Goal: Task Accomplishment & Management: Complete application form

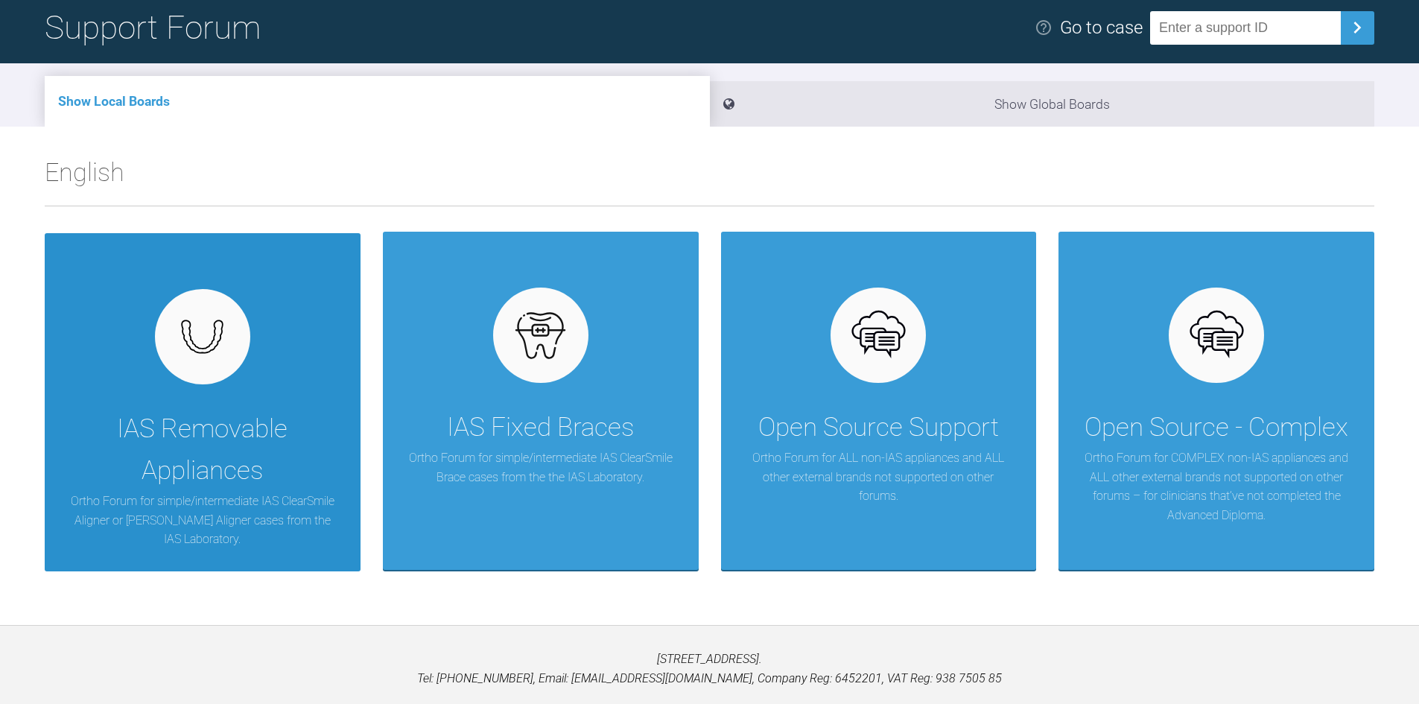
scroll to position [80, 0]
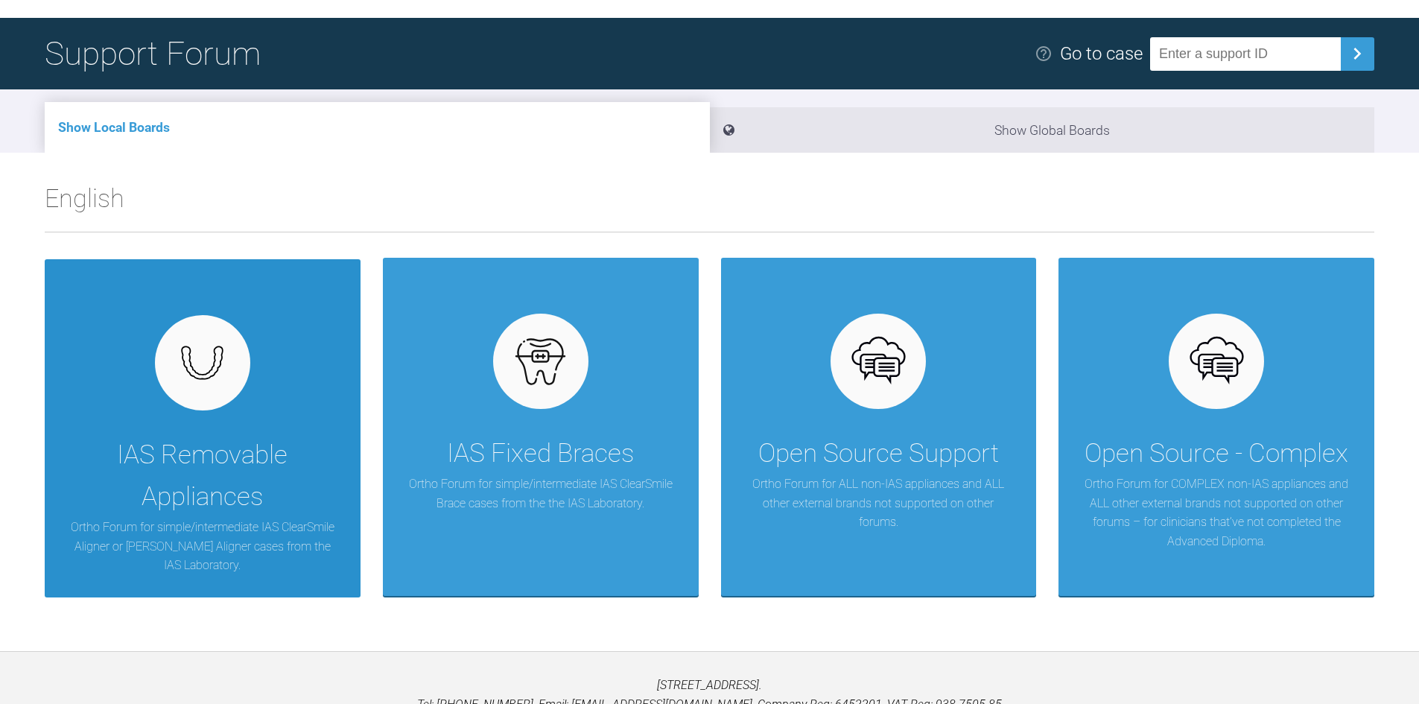
click at [221, 438] on div "IAS Removable Appliances" at bounding box center [202, 475] width 271 height 83
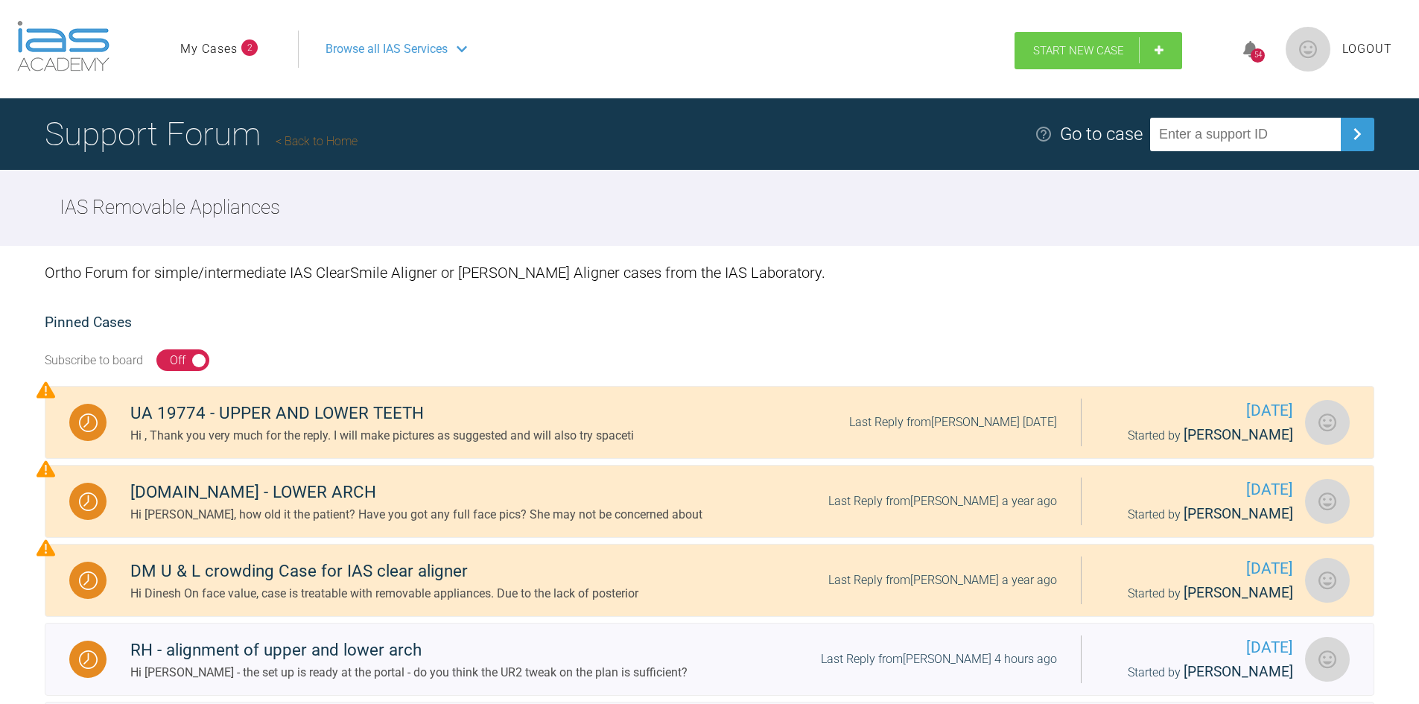
click at [1042, 41] on link "Start New Case" at bounding box center [1098, 50] width 168 height 37
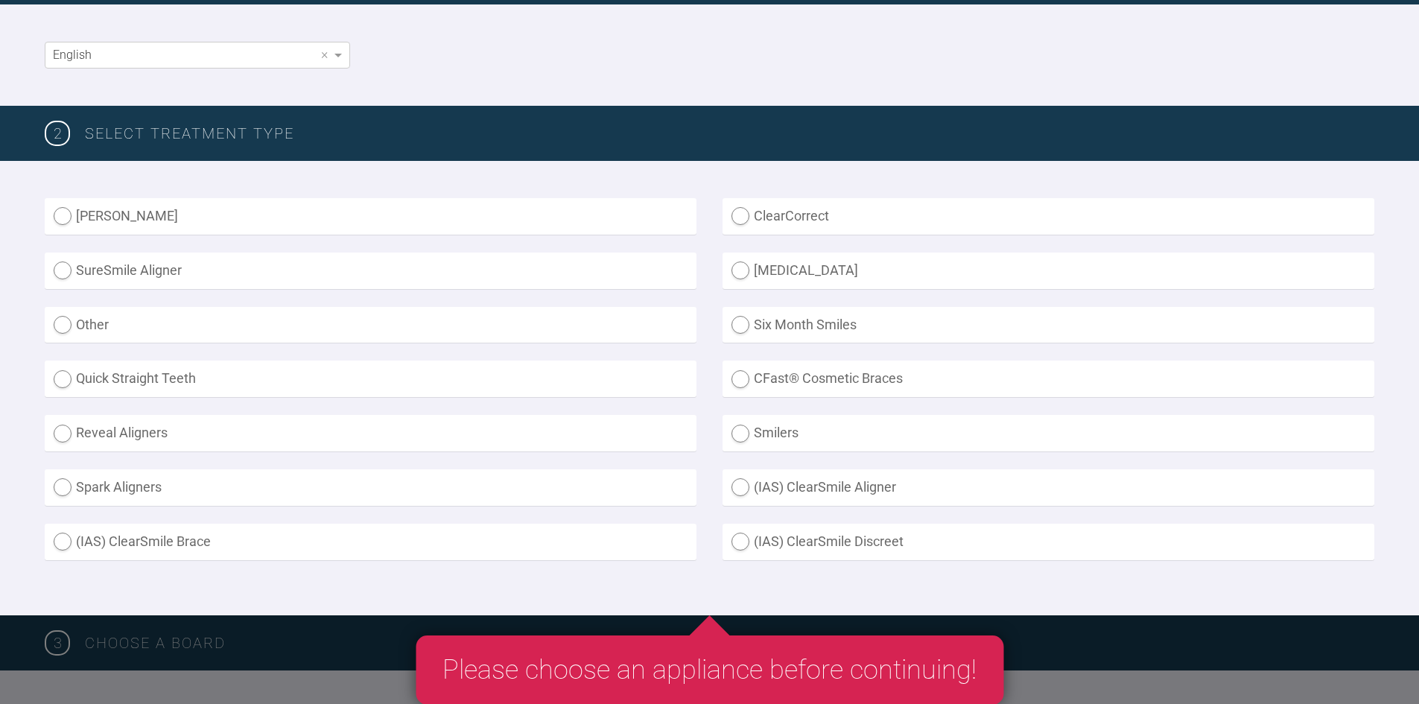
scroll to position [298, 0]
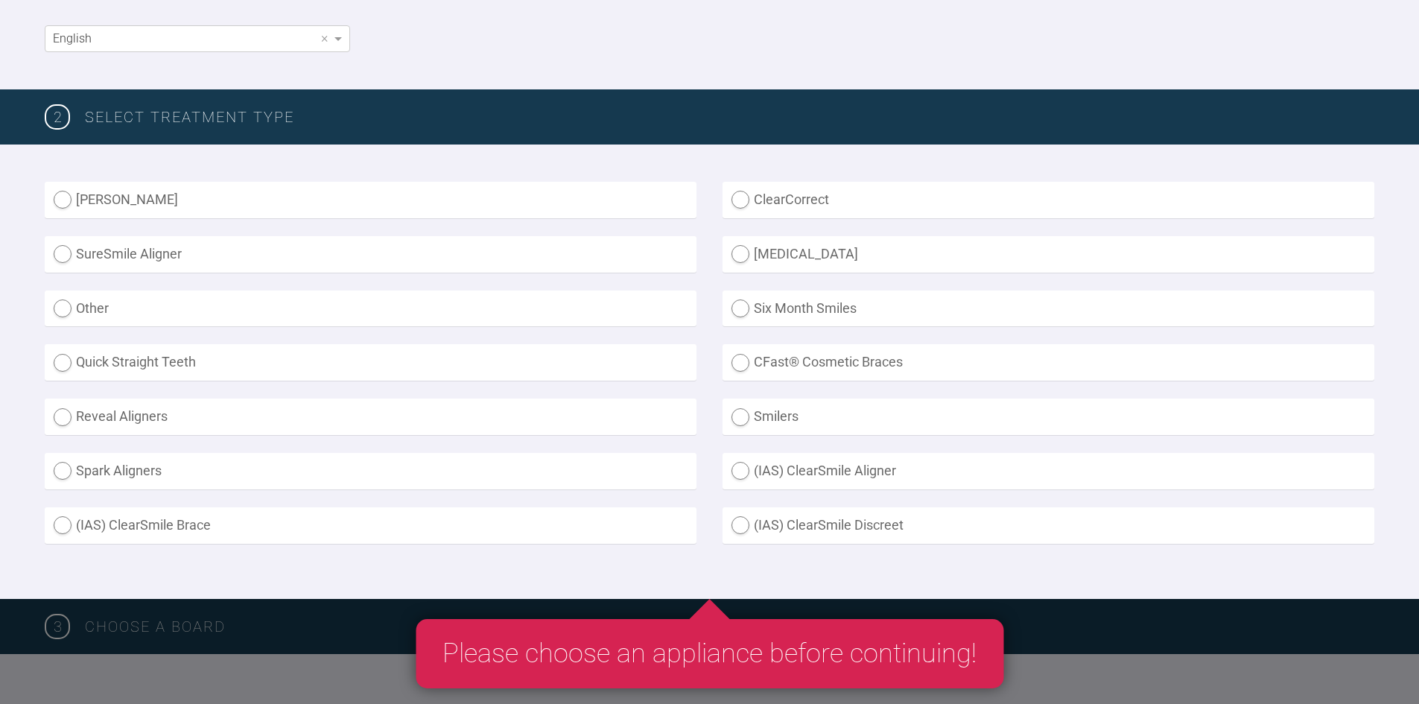
click at [734, 470] on label "(IAS) ClearSmile Aligner" at bounding box center [1048, 471] width 652 height 36
radio Aligner "true"
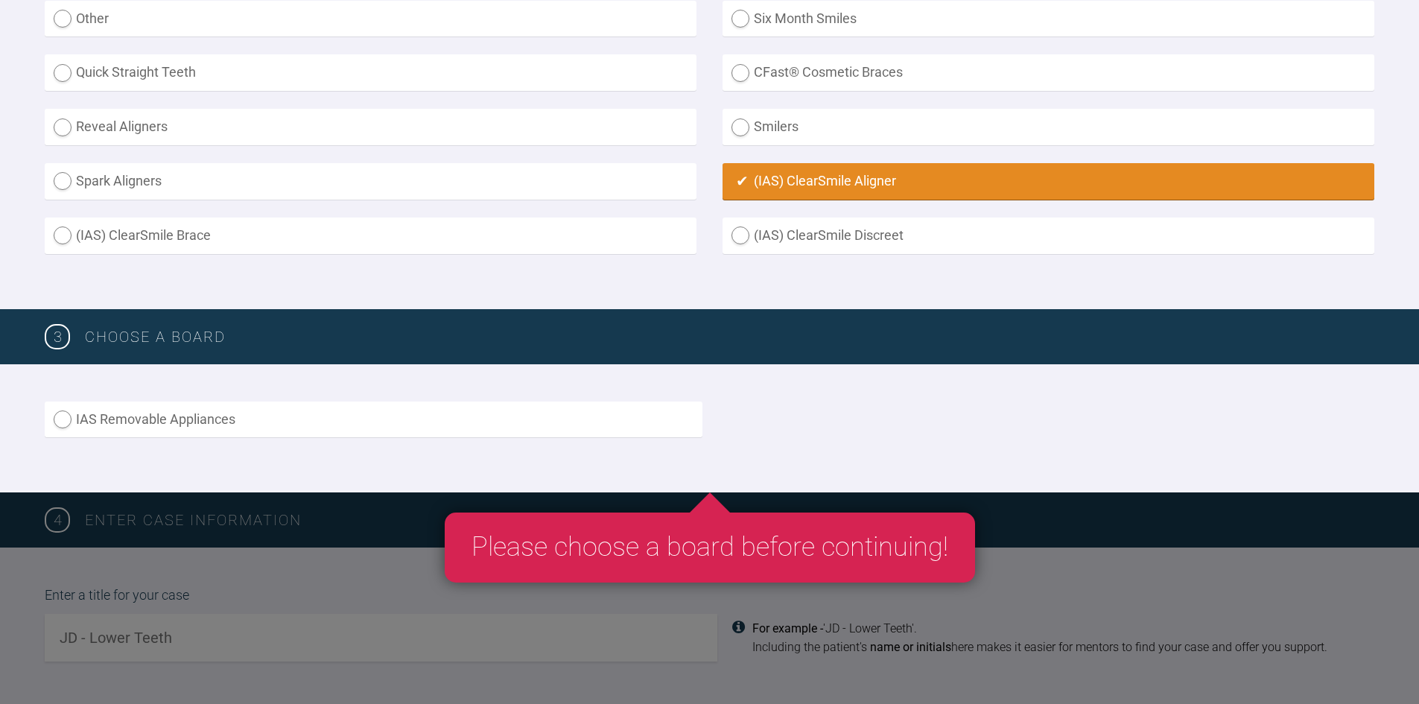
scroll to position [596, 0]
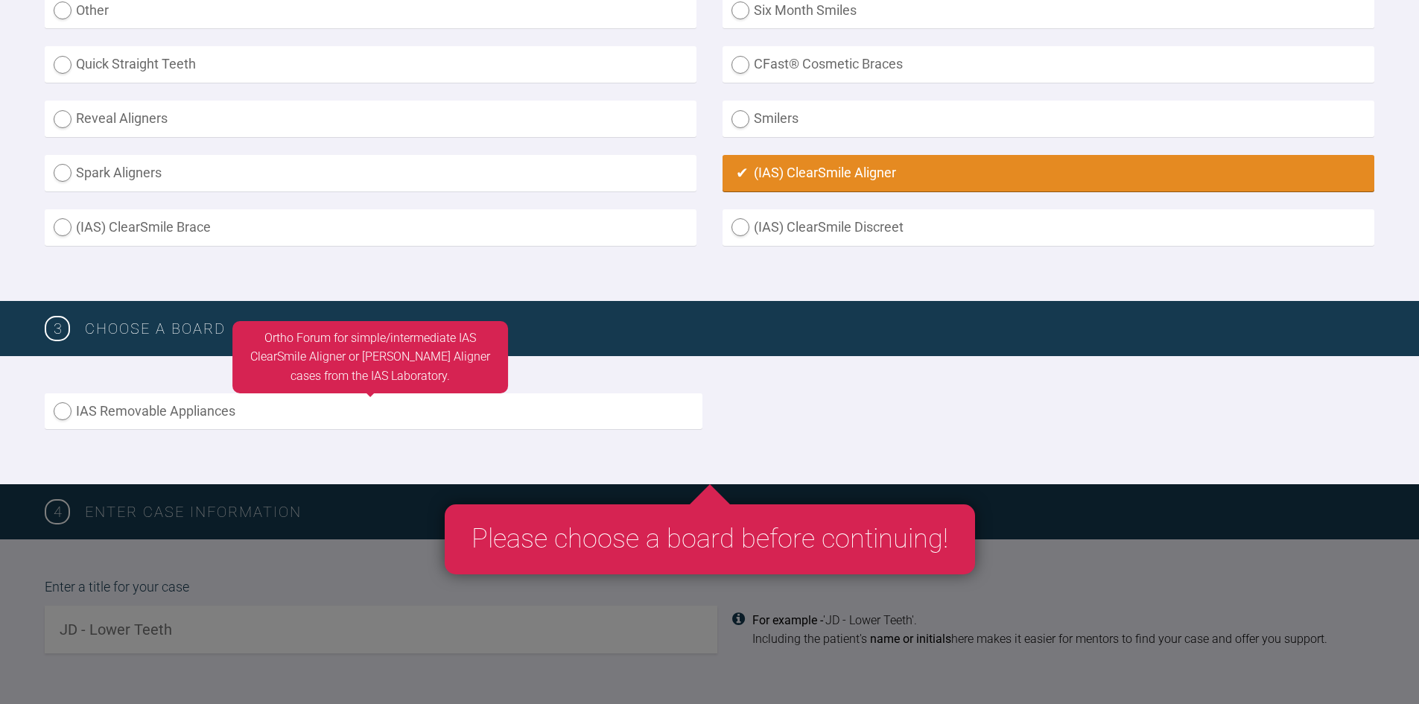
click at [59, 410] on label "IAS Removable Appliances" at bounding box center [374, 411] width 658 height 36
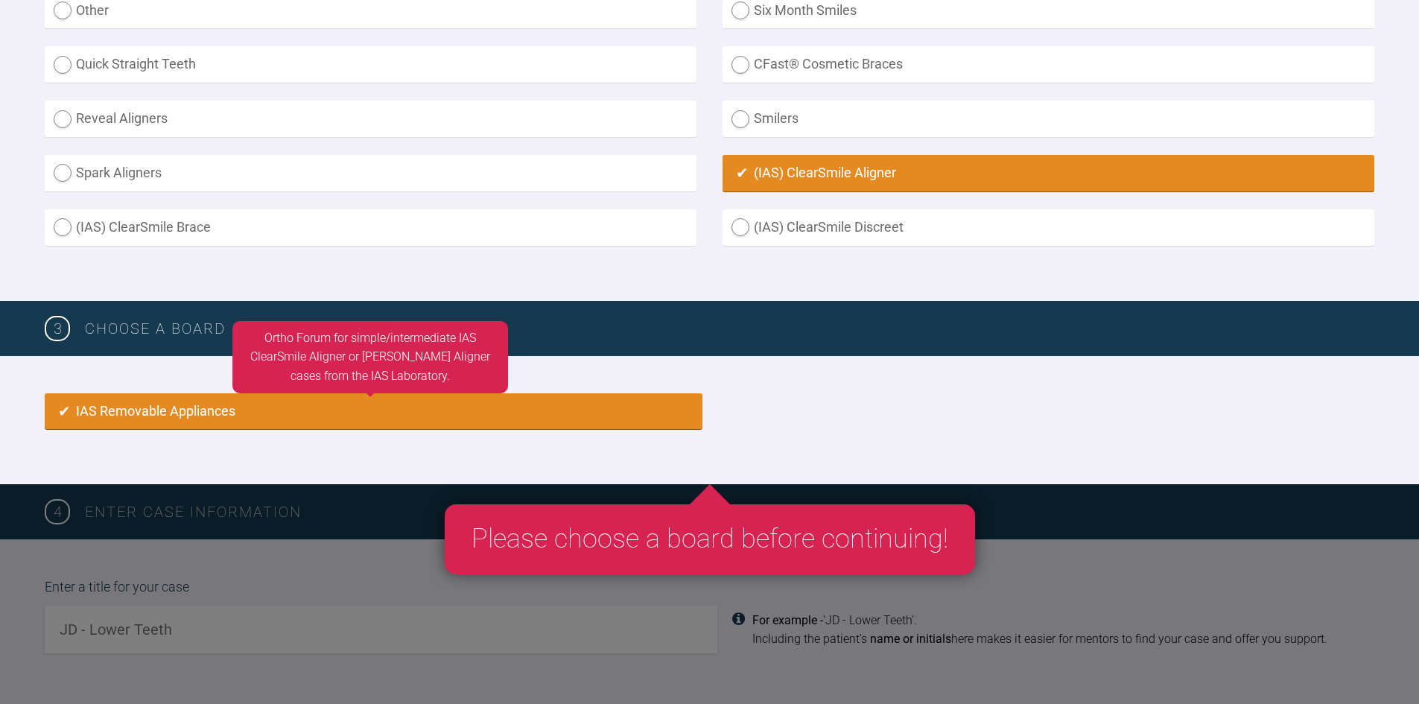
radio input "true"
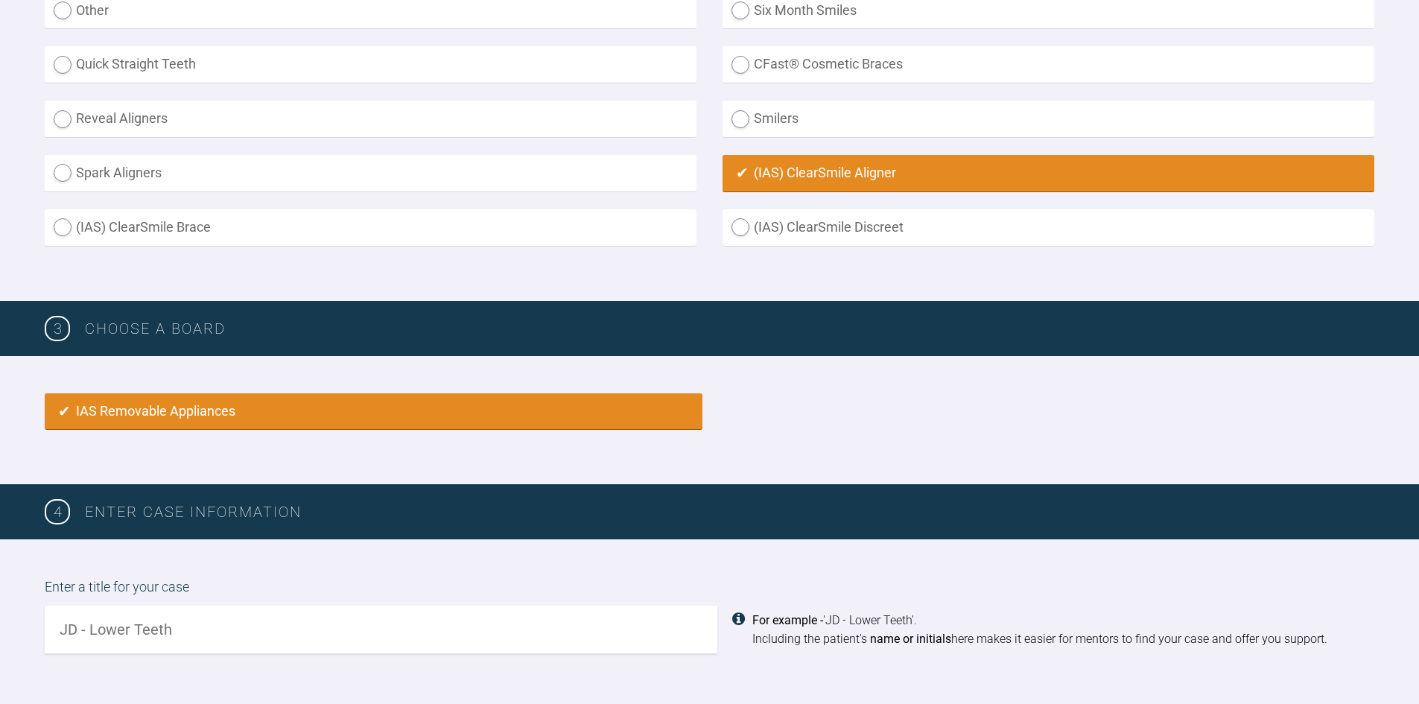
scroll to position [991, 0]
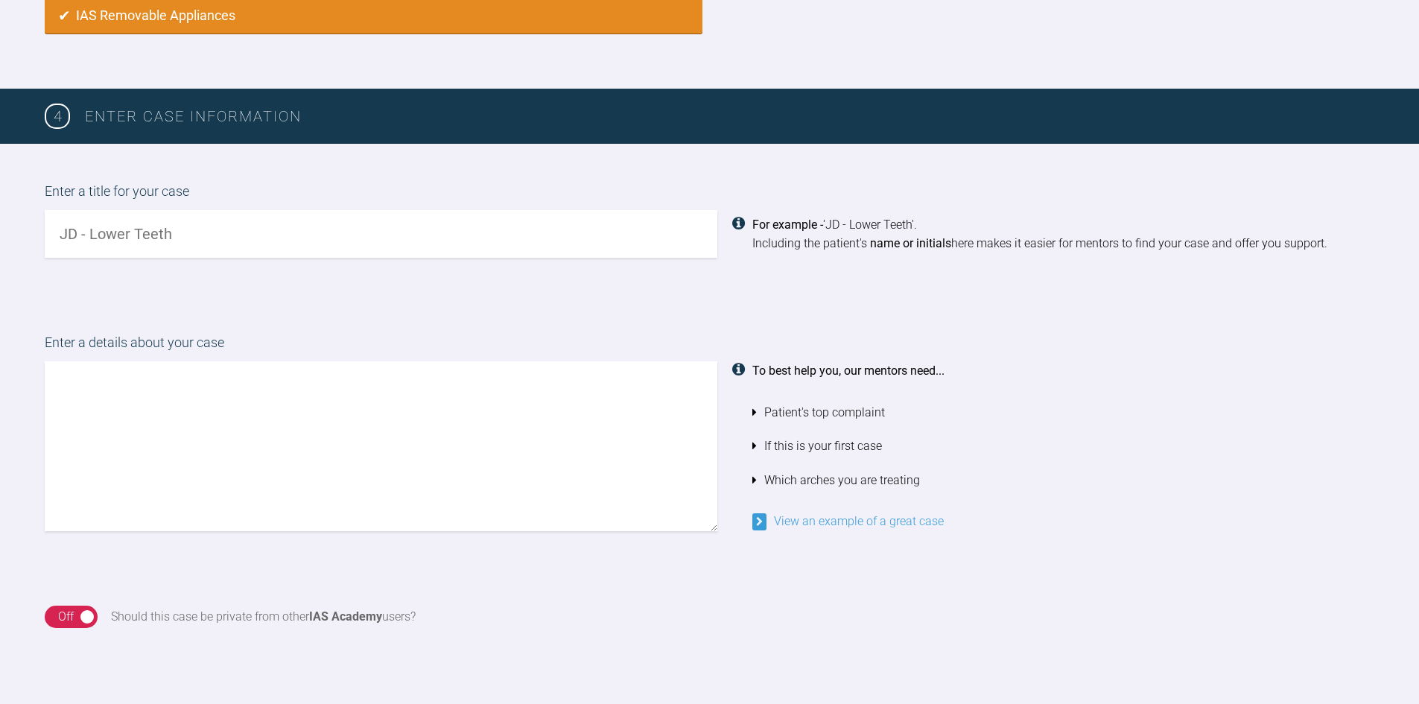
click at [78, 238] on input "text" at bounding box center [381, 234] width 673 height 48
drag, startPoint x: 78, startPoint y: 236, endPoint x: 22, endPoint y: 235, distance: 55.9
click at [22, 235] on div "Enter a title for your case For example - 'JD - Lower Teeth'. Including the pat…" at bounding box center [709, 219] width 1419 height 151
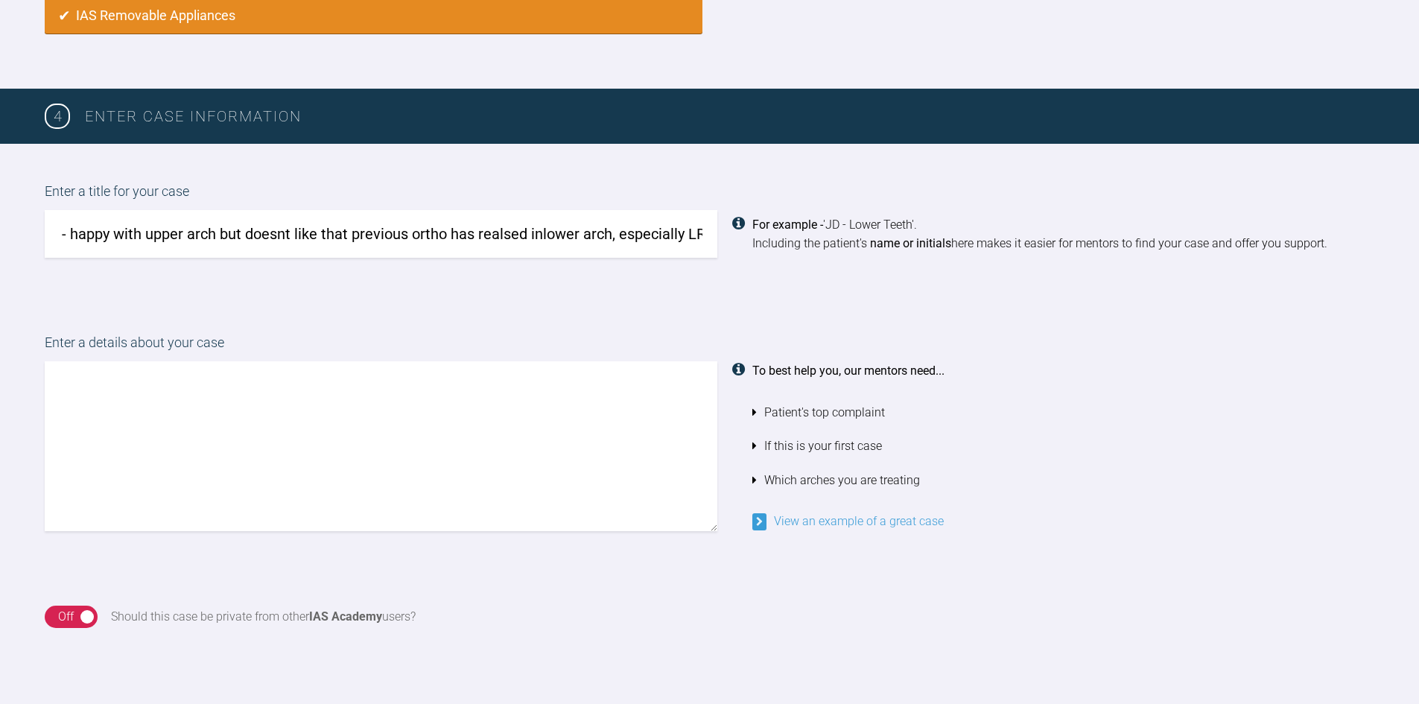
scroll to position [0, 28]
click at [492, 232] on input "SS - happy with upper arch but doesnt like that previous ortho has realsed inlo…" at bounding box center [381, 234] width 673 height 48
click at [553, 232] on input "SS - happy with upper arch but doesnt like that previous ortho has relapsed inl…" at bounding box center [381, 234] width 673 height 48
click at [287, 235] on input "SS - happy with upper arch but doesnt like that previous ortho has relapsed in …" at bounding box center [381, 234] width 673 height 48
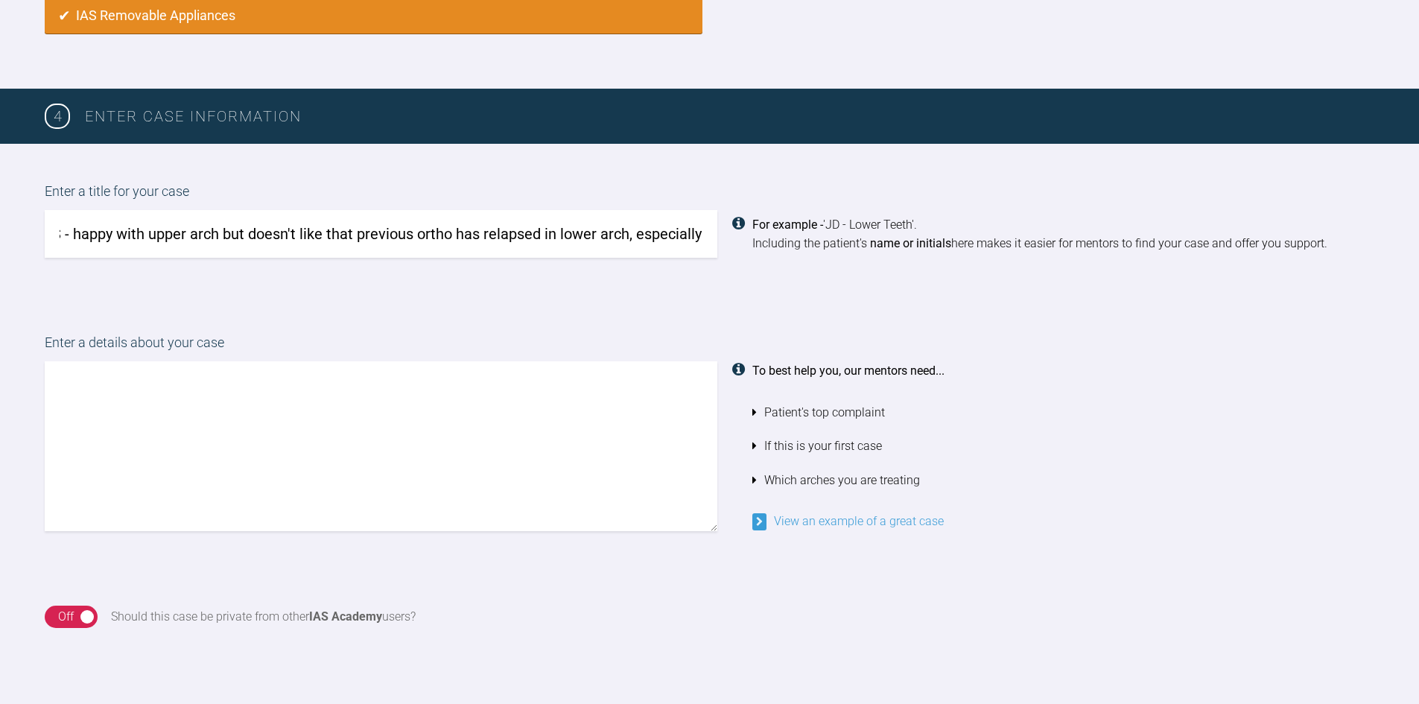
click at [112, 396] on textarea at bounding box center [381, 446] width 673 height 170
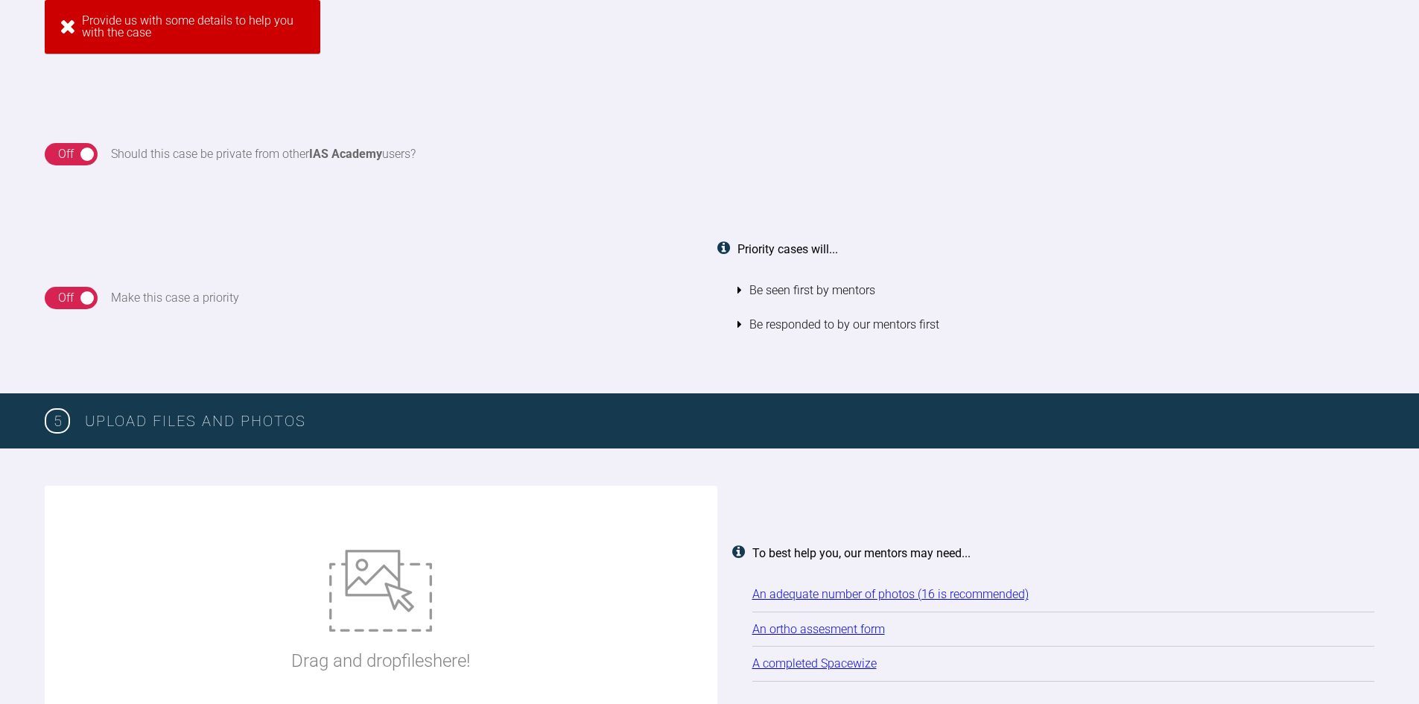
drag, startPoint x: 88, startPoint y: 234, endPoint x: 232, endPoint y: 210, distance: 145.7
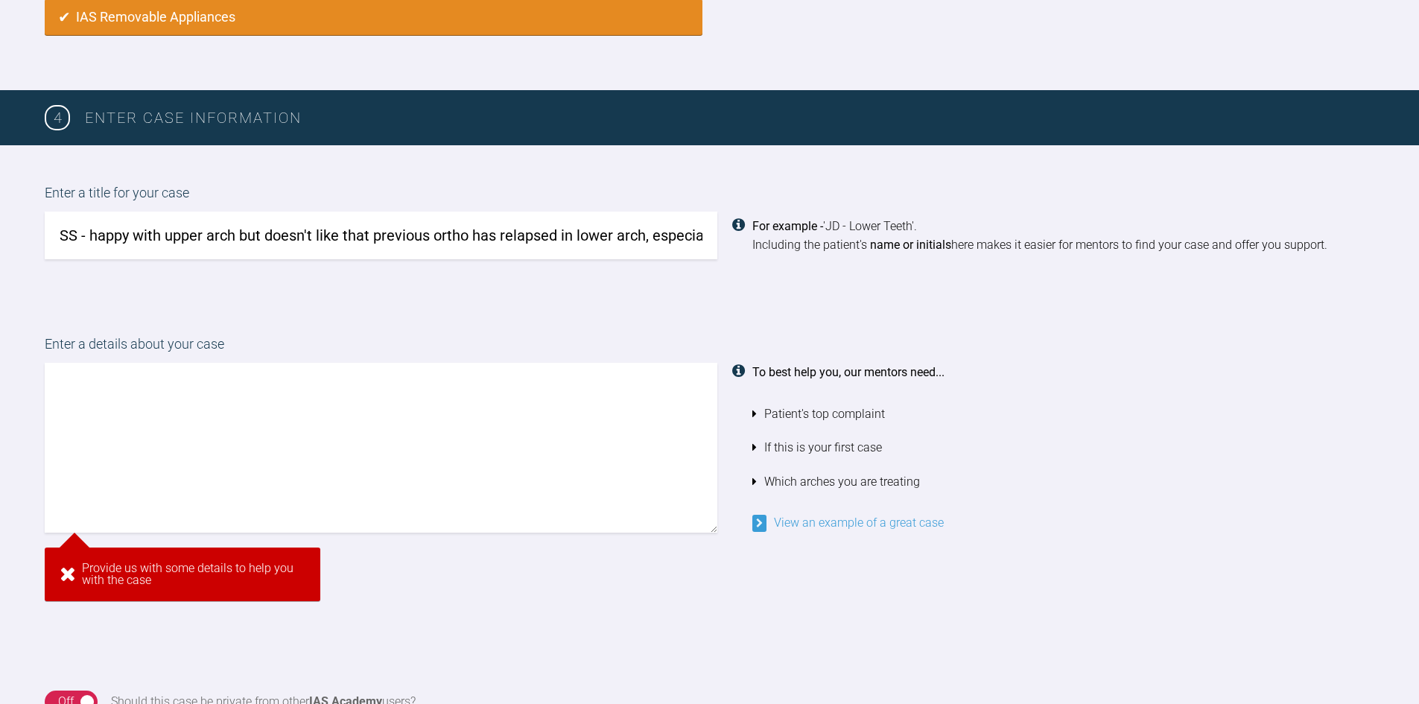
scroll to position [792, 0]
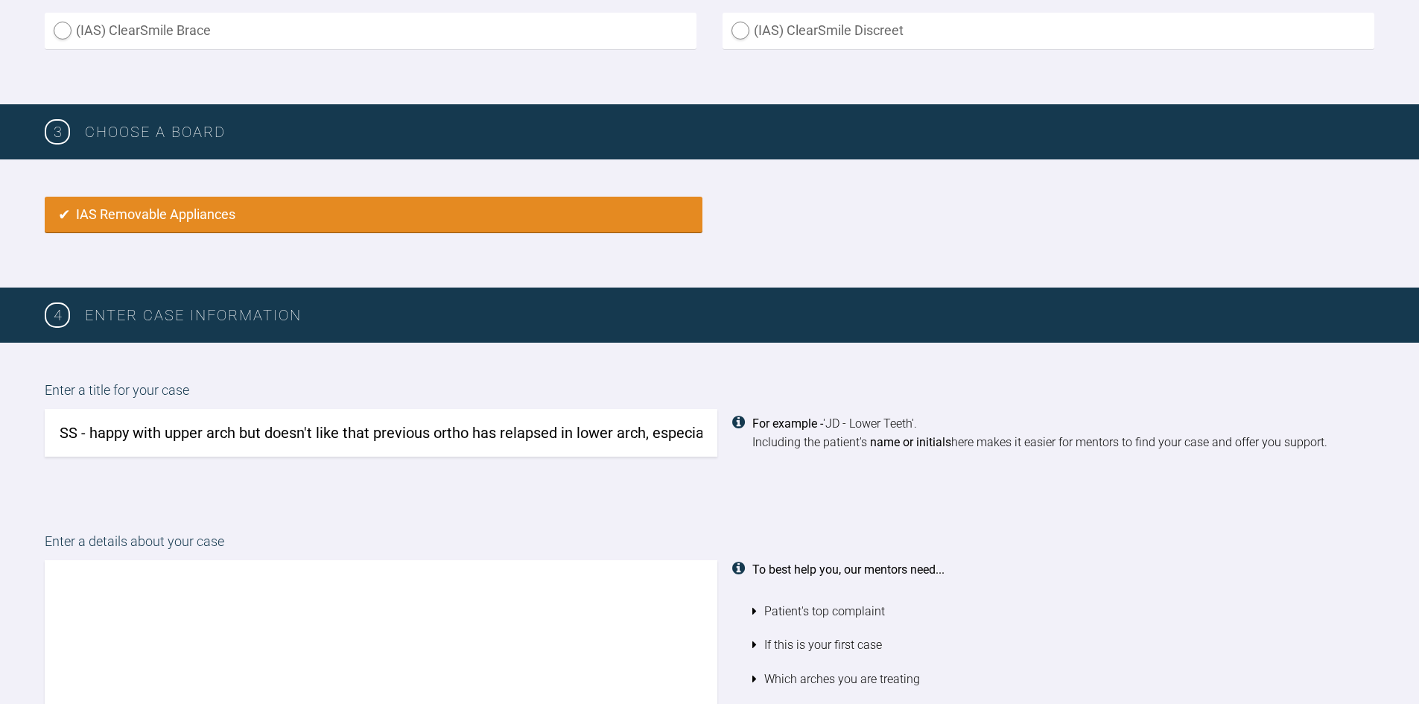
click at [130, 432] on input "SS - happy with upper arch but doesn't like that previous ortho has relapsed in…" at bounding box center [381, 433] width 673 height 48
drag, startPoint x: 89, startPoint y: 430, endPoint x: 573, endPoint y: 427, distance: 484.9
click at [757, 413] on div "SS - happy with upper arch but doesn't like that previous ortho has relapsed in…" at bounding box center [709, 433] width 1329 height 48
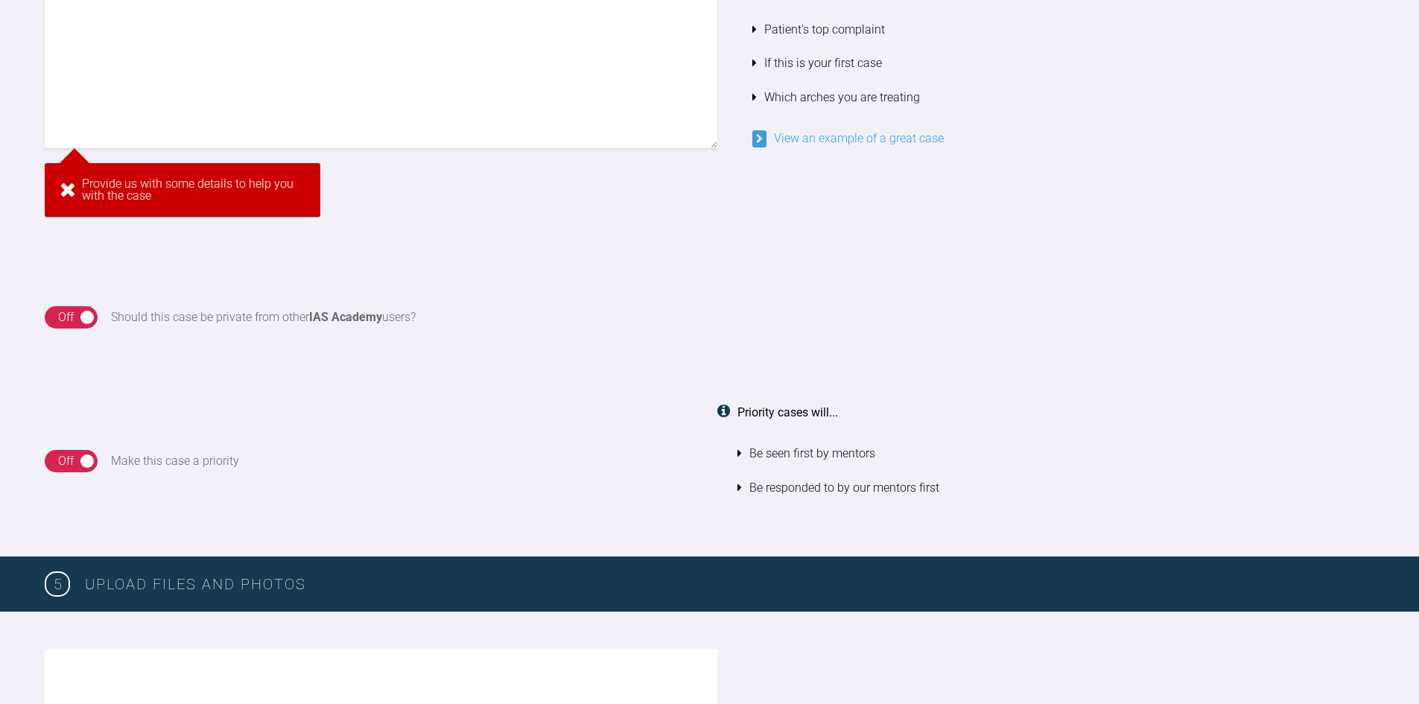
scroll to position [1090, 0]
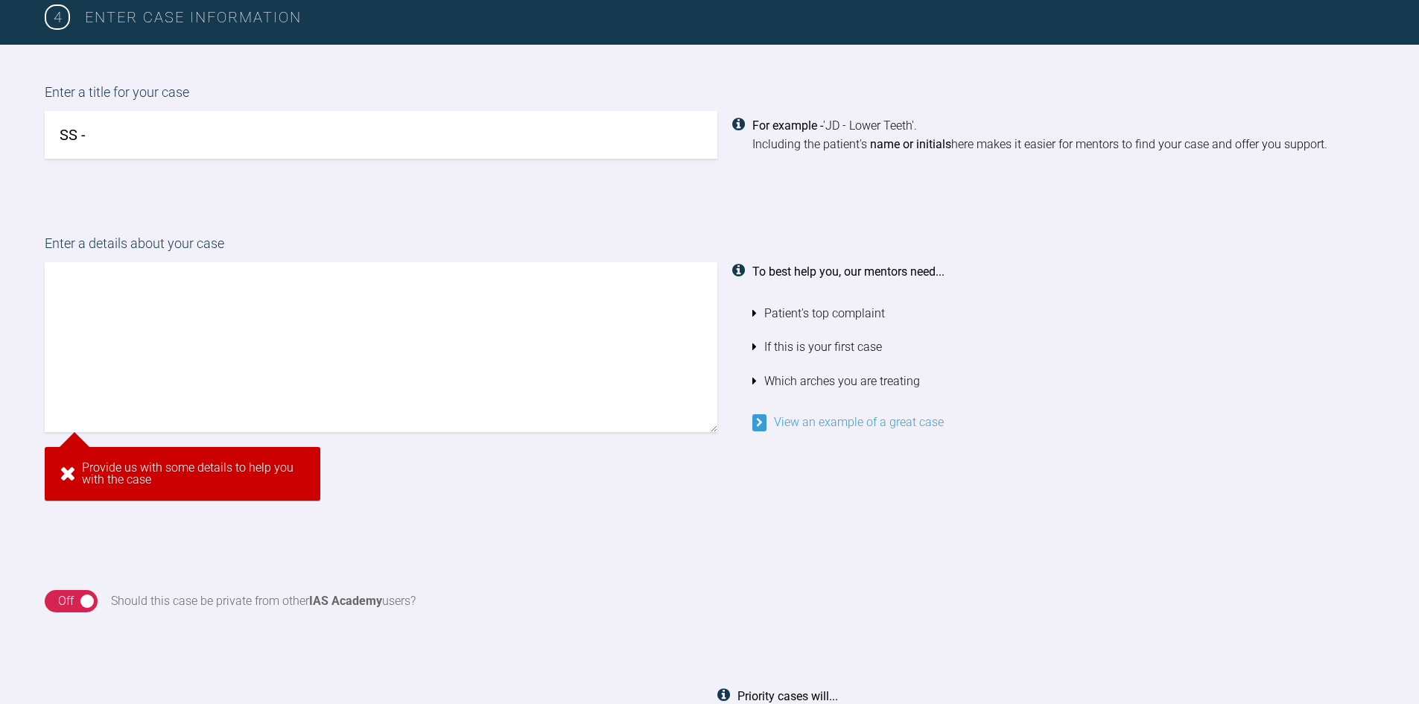
type input "SS -"
click at [79, 285] on textarea at bounding box center [381, 347] width 673 height 170
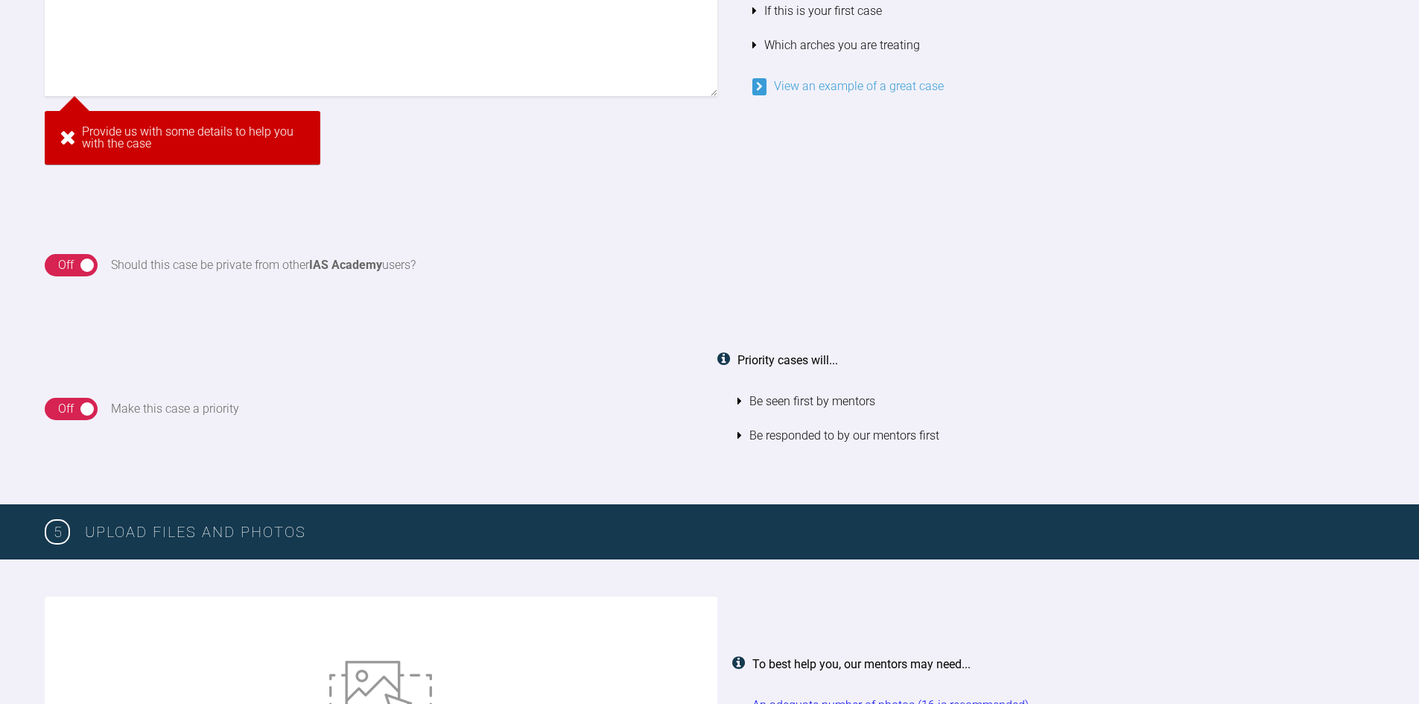
scroll to position [1239, 0]
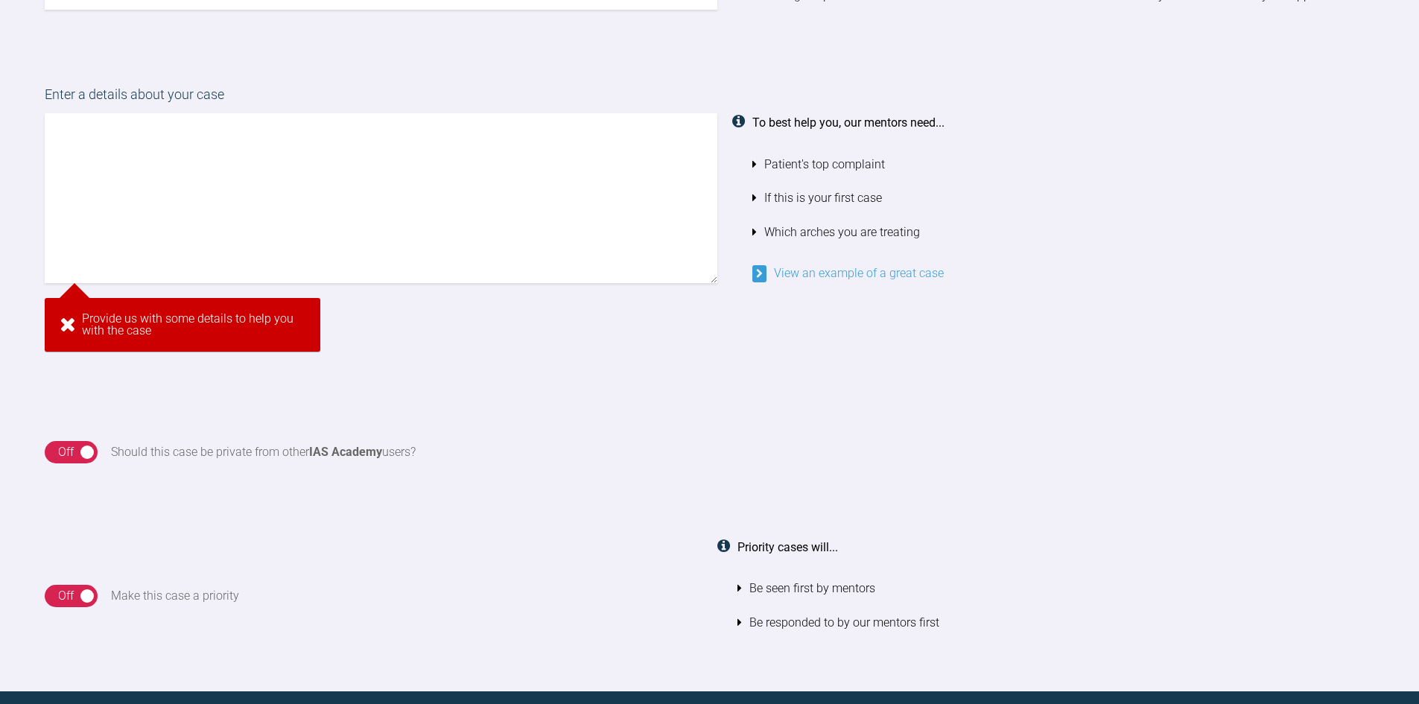
paste textarea "happy with upper arch but doesn't like that previous ortho has relapsed in lowe…"
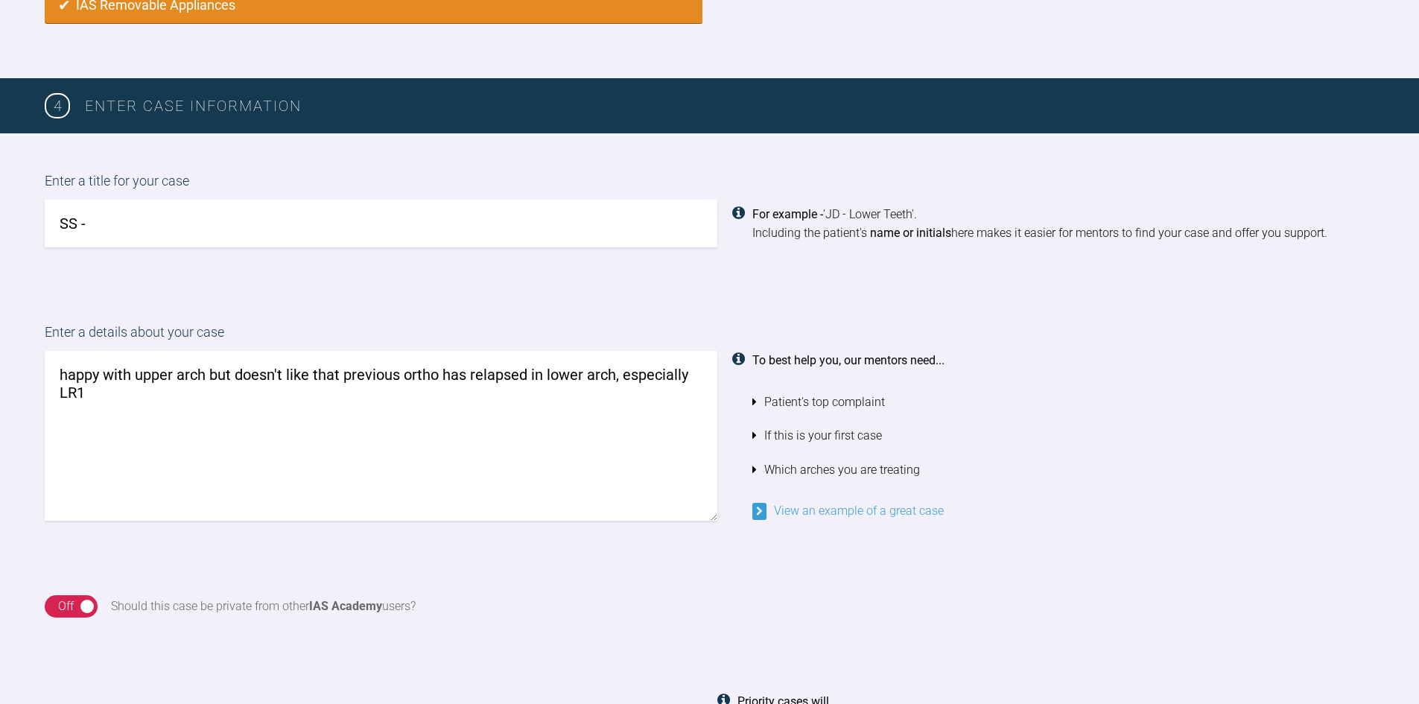
scroll to position [867, 0]
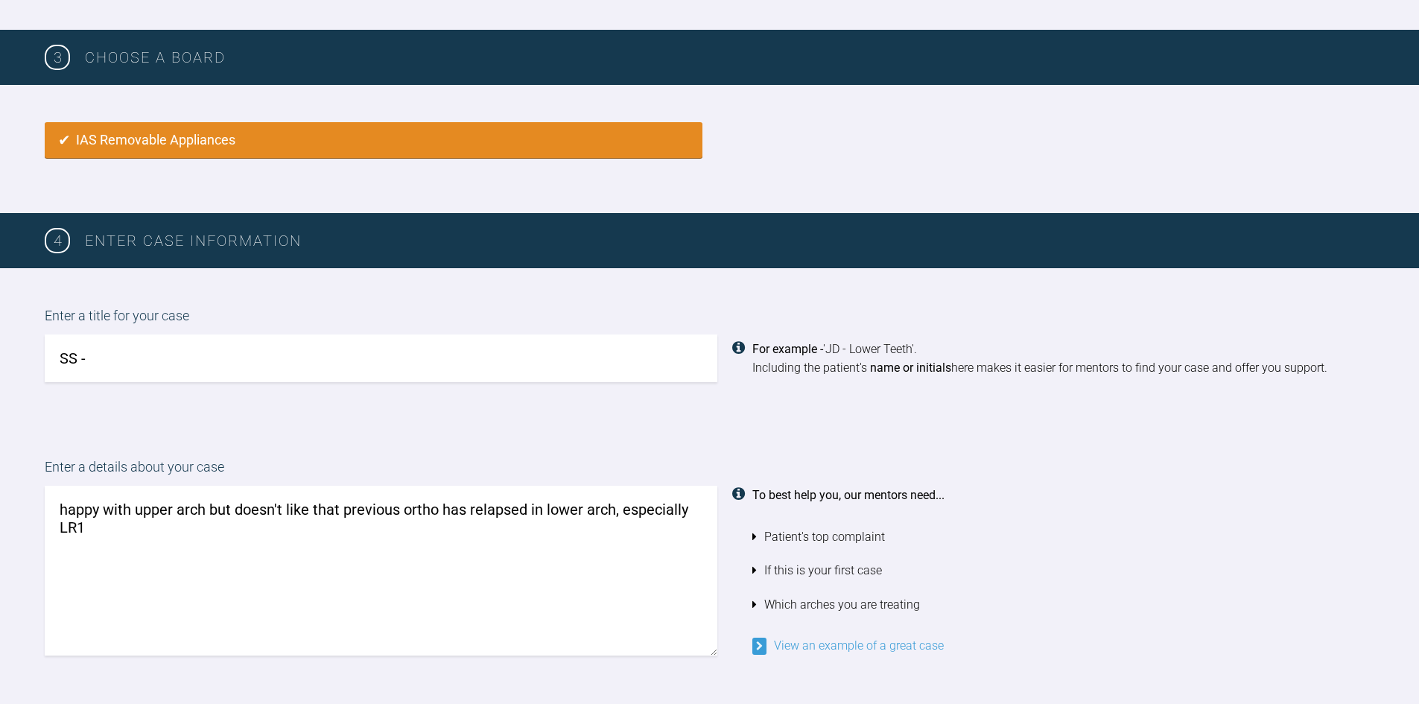
type textarea "happy with upper arch but doesn't like that previous ortho has relapsed in lowe…"
click at [116, 358] on input "SS -" at bounding box center [381, 358] width 673 height 48
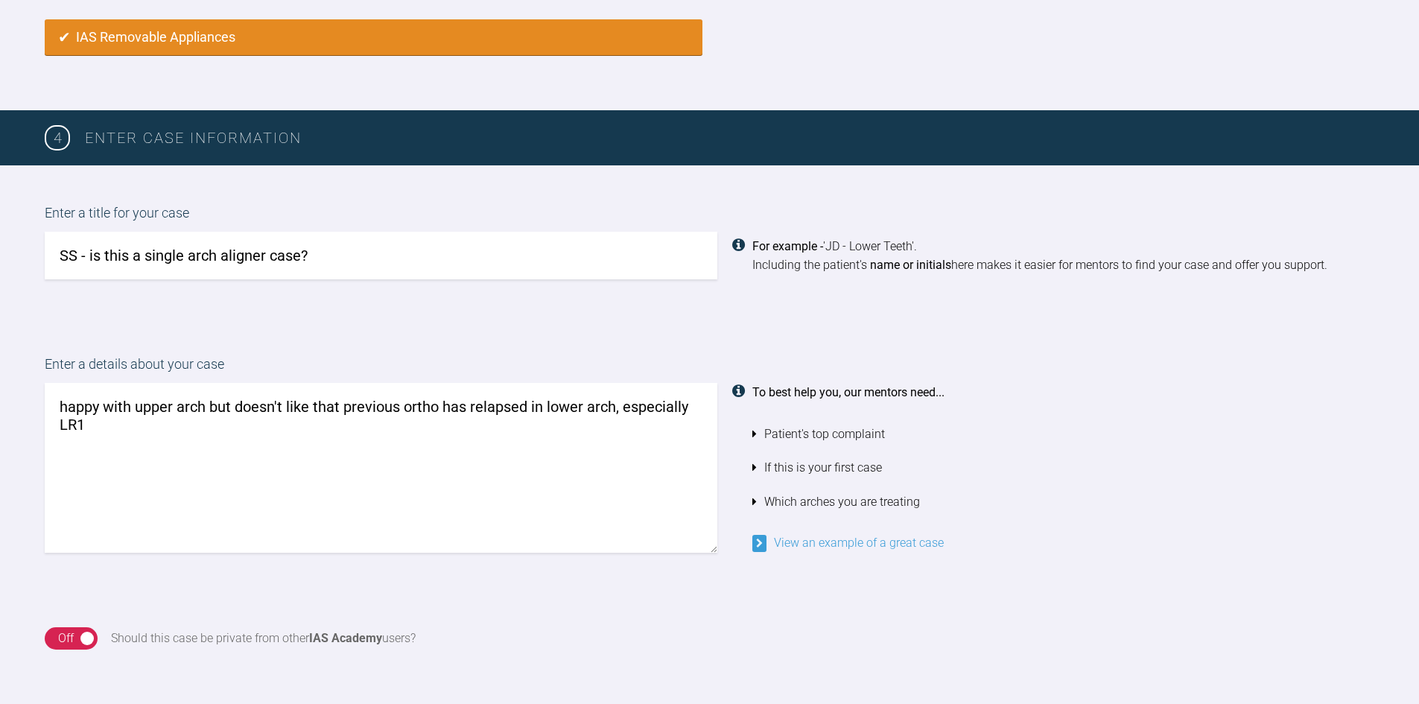
scroll to position [1016, 0]
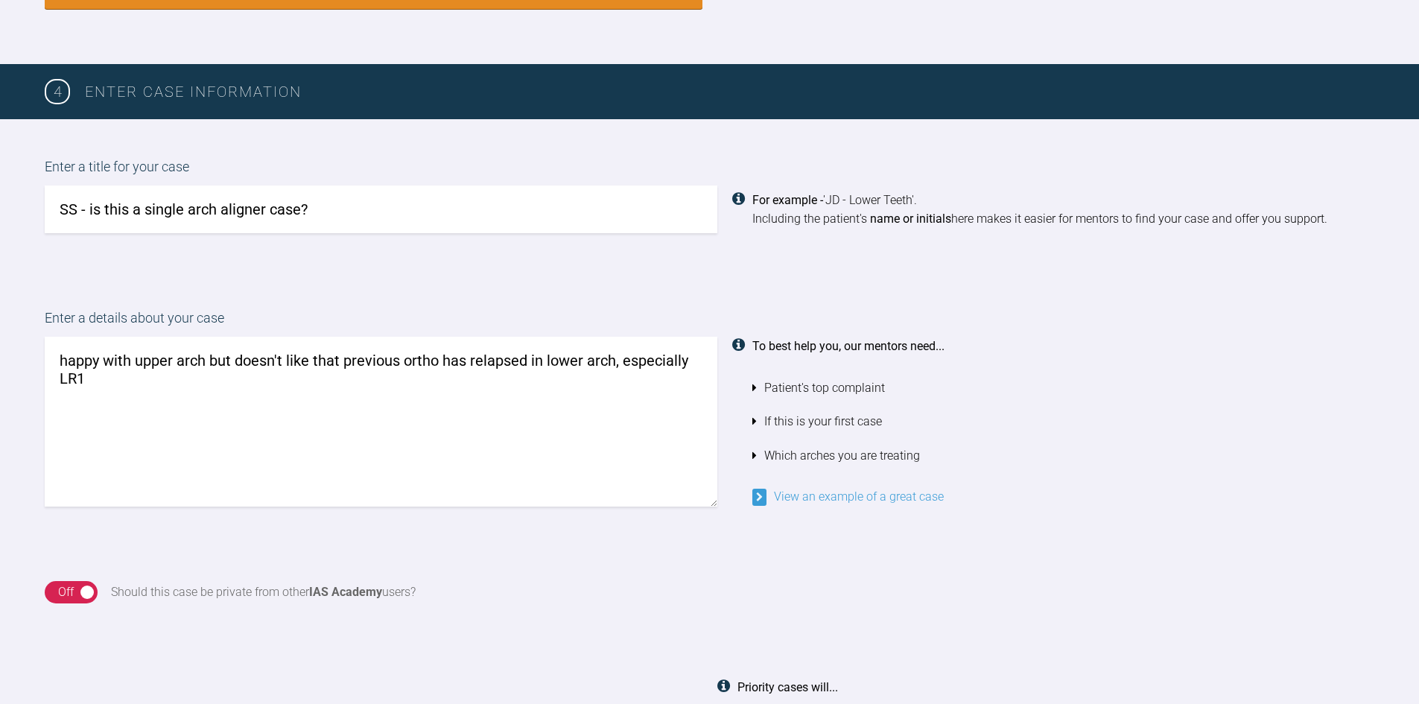
type input "SS - is this a single arch aligner case?"
click at [100, 381] on textarea "happy with upper arch but doesn't like that previous ortho has relapsed in lowe…" at bounding box center [381, 422] width 673 height 170
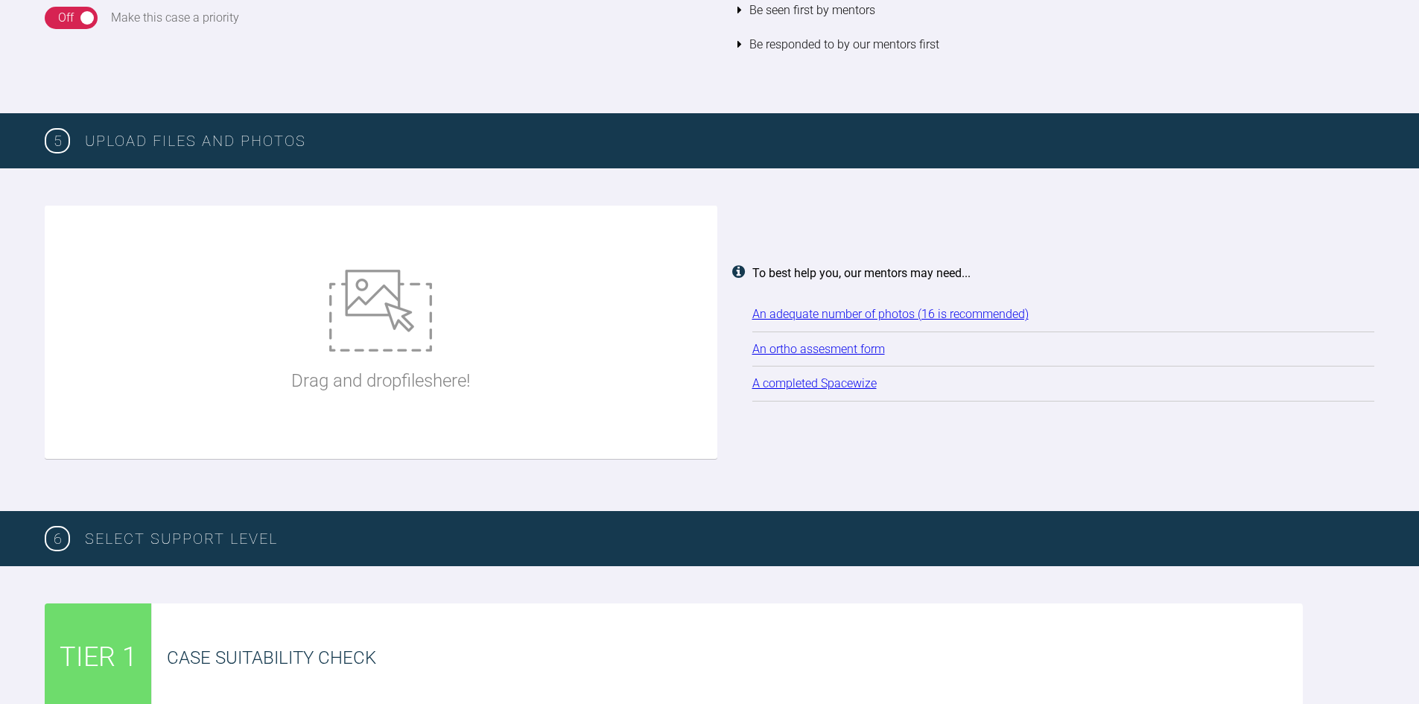
scroll to position [1761, 0]
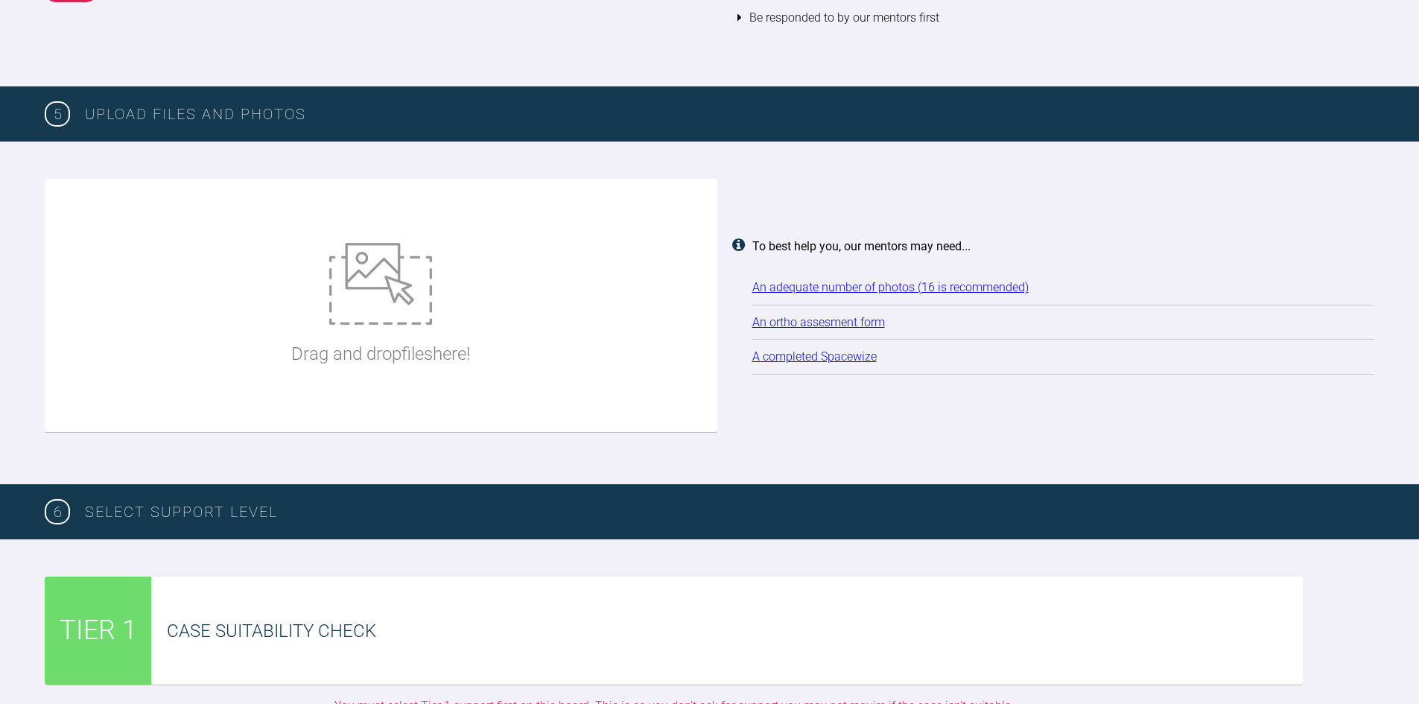
type textarea "happy with upper arch but doesn't like that previous ortho has relapsed in lowe…"
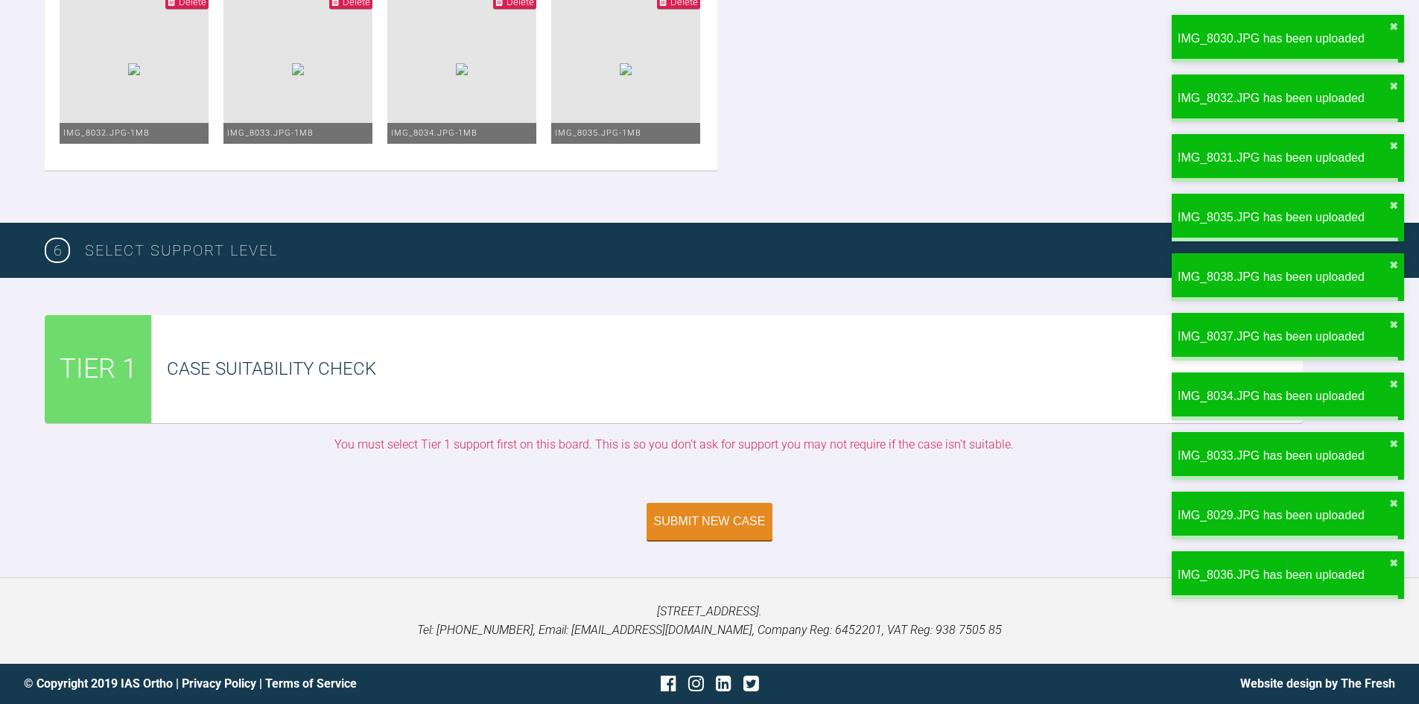
scroll to position [2933, 0]
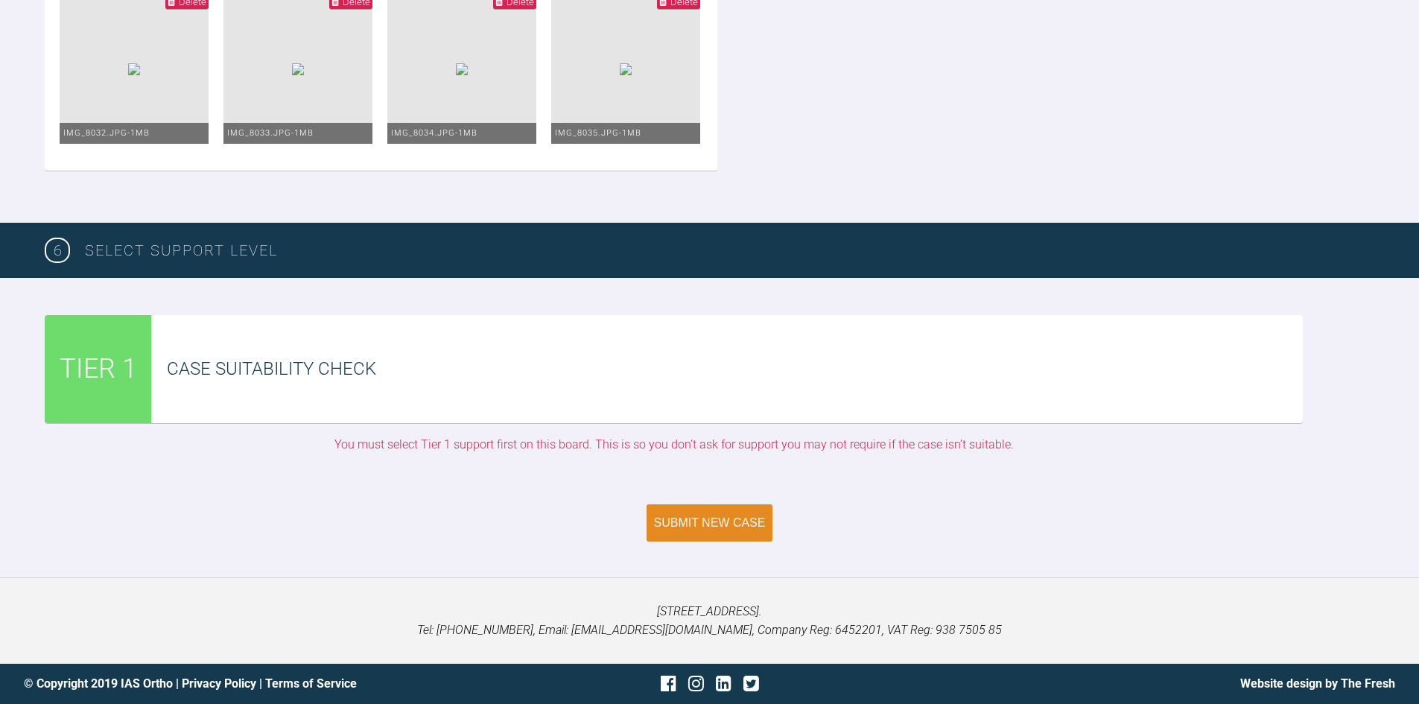
click at [712, 524] on div "Submit New Case" at bounding box center [710, 522] width 112 height 13
